Goal: Information Seeking & Learning: Learn about a topic

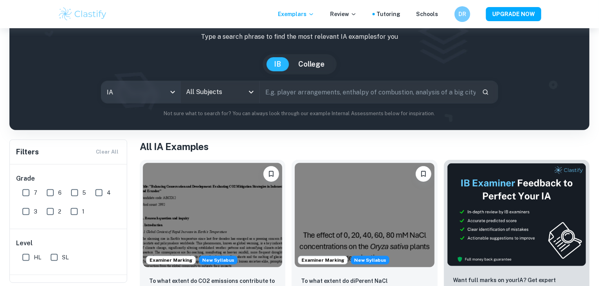
scroll to position [46, 0]
click at [202, 89] on input "All Subjects" at bounding box center [214, 92] width 60 height 15
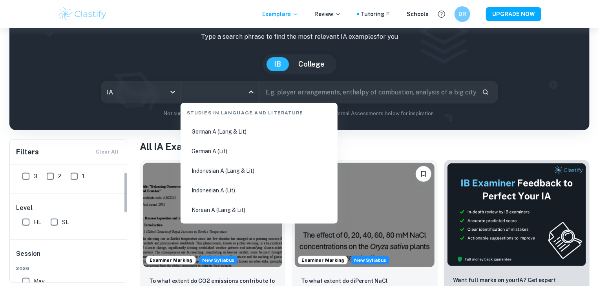
scroll to position [17, 0]
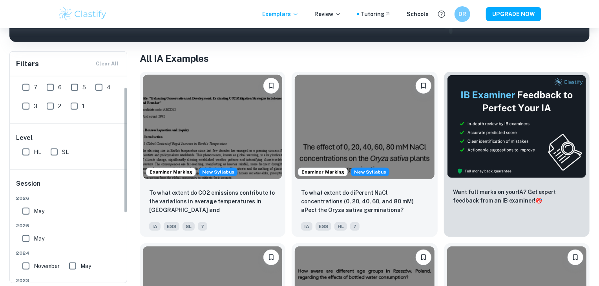
scroll to position [135, 0]
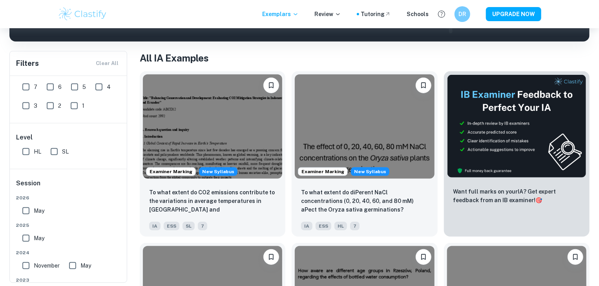
click at [25, 154] on input "HL" at bounding box center [26, 152] width 16 height 16
checkbox input "true"
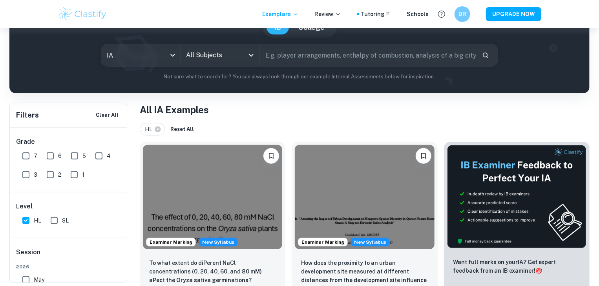
scroll to position [83, 0]
drag, startPoint x: 221, startPoint y: 44, endPoint x: 220, endPoint y: 51, distance: 6.4
click at [220, 51] on div "All Subjects" at bounding box center [219, 55] width 79 height 22
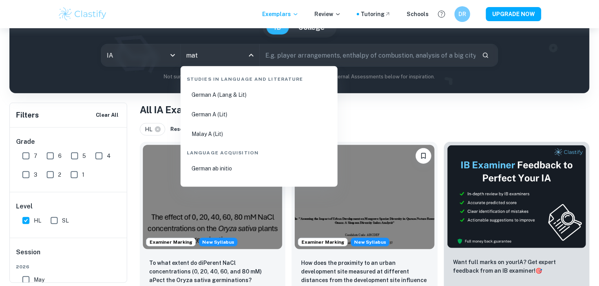
scroll to position [0, 0]
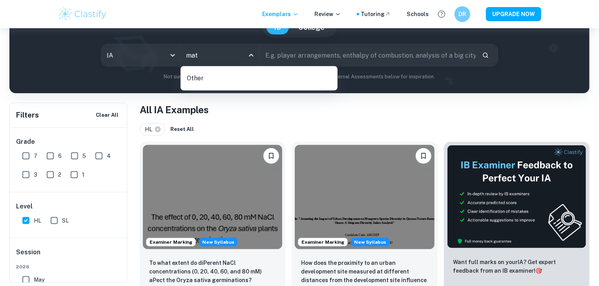
type input "math"
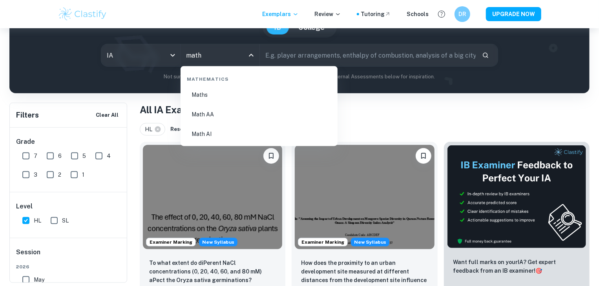
click at [206, 127] on li "Math AI" at bounding box center [259, 134] width 151 height 18
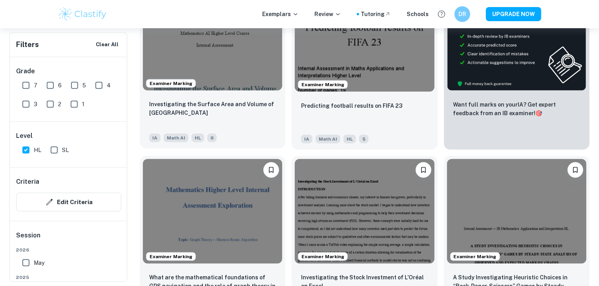
scroll to position [311, 0]
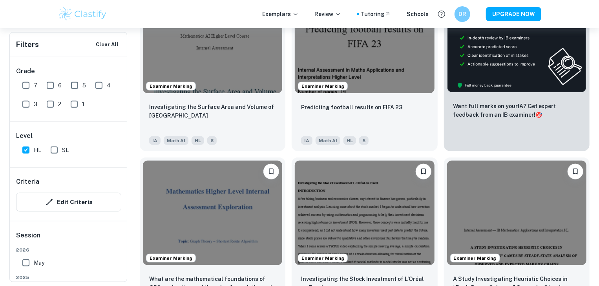
click at [48, 87] on input "6" at bounding box center [50, 86] width 16 height 16
checkbox input "true"
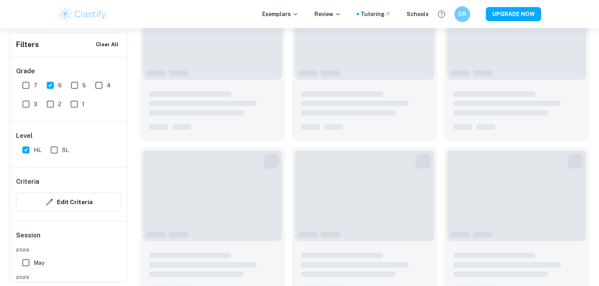
click at [31, 87] on input "7" at bounding box center [26, 86] width 16 height 16
checkbox input "true"
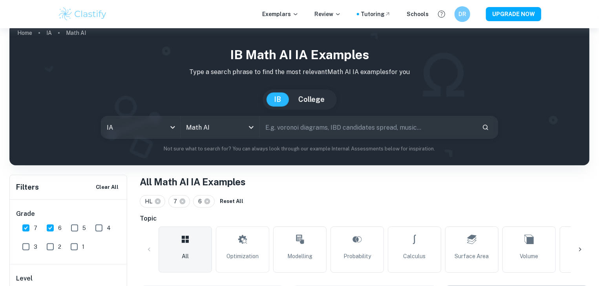
scroll to position [0, 0]
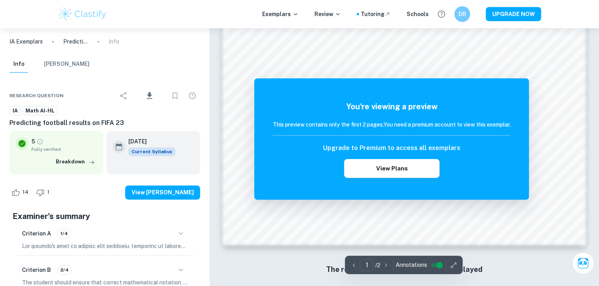
scroll to position [743, 0]
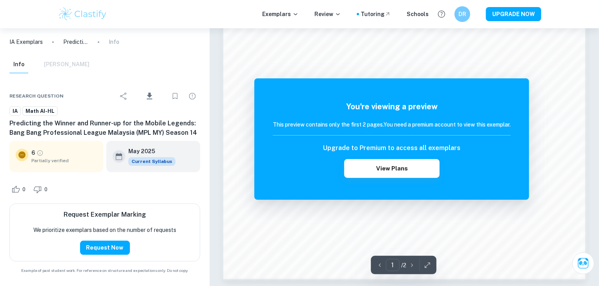
scroll to position [830, 0]
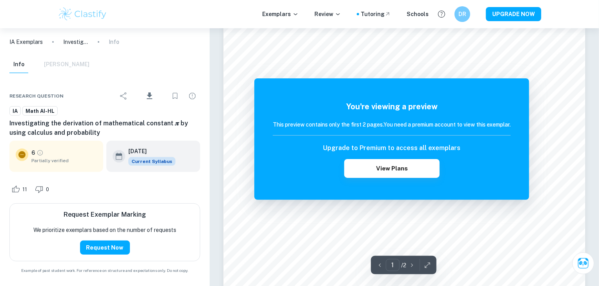
scroll to position [64, 0]
